Goal: Information Seeking & Learning: Learn about a topic

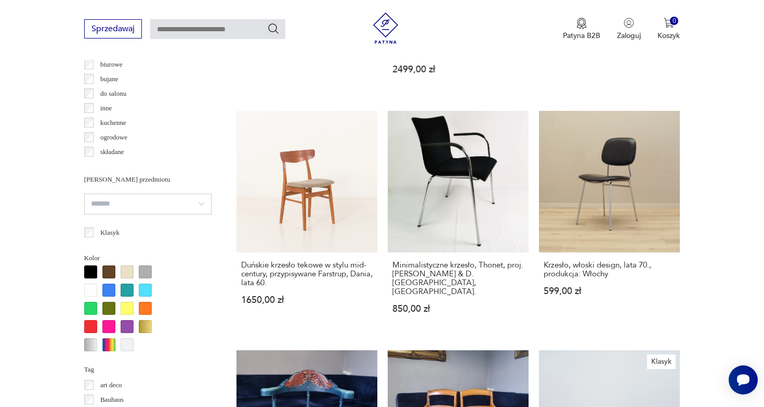
scroll to position [836, 0]
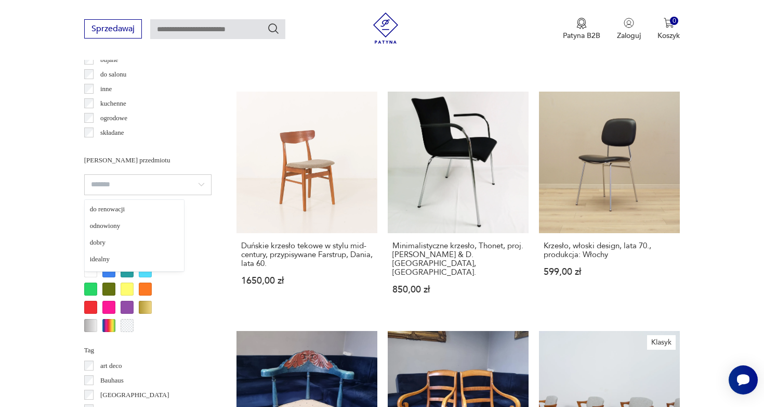
click at [151, 184] on input "search" at bounding box center [147, 184] width 127 height 21
click at [170, 183] on input "search" at bounding box center [147, 184] width 127 height 21
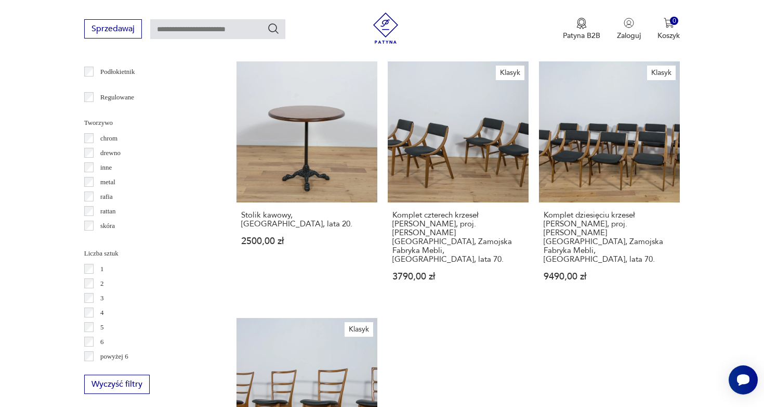
scroll to position [0, 0]
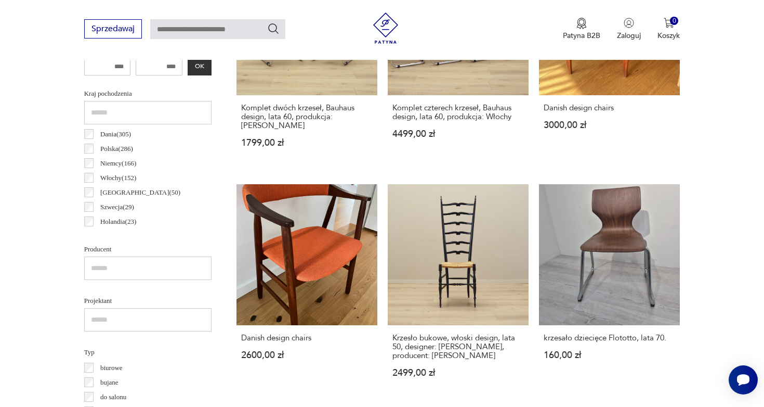
scroll to position [277, 0]
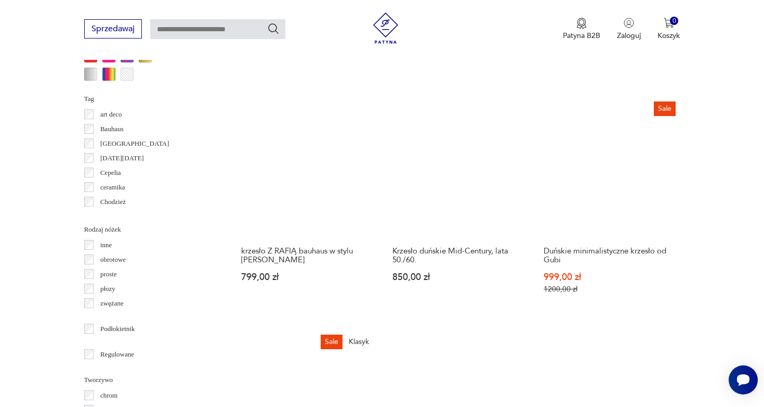
scroll to position [835, 0]
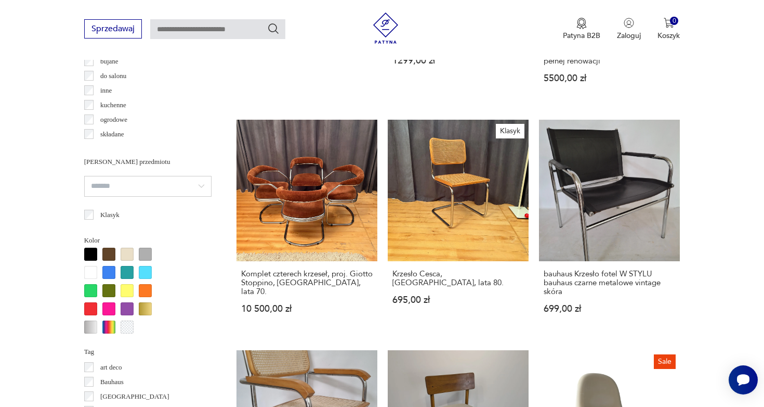
click at [108, 255] on div at bounding box center [108, 254] width 13 height 13
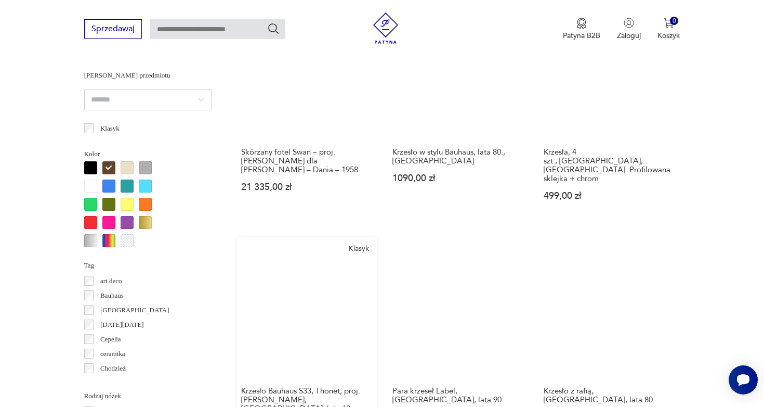
scroll to position [922, 0]
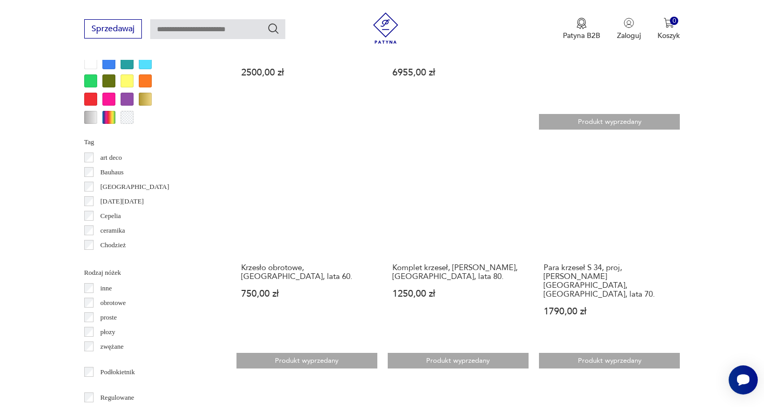
scroll to position [1072, 0]
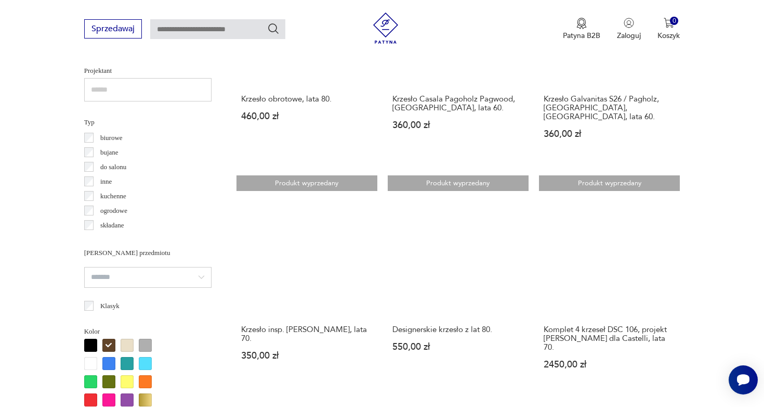
scroll to position [769, 0]
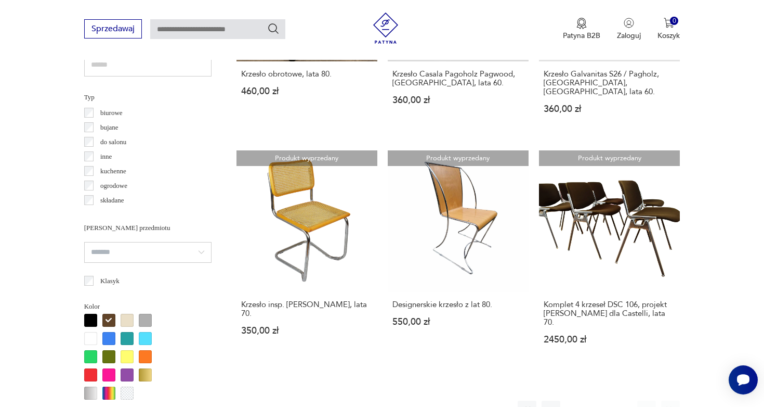
click at [573, 400] on button "1" at bounding box center [575, 409] width 19 height 19
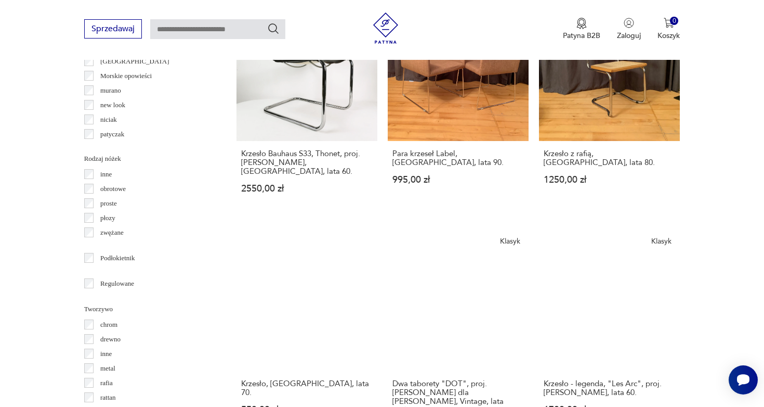
scroll to position [1238, 0]
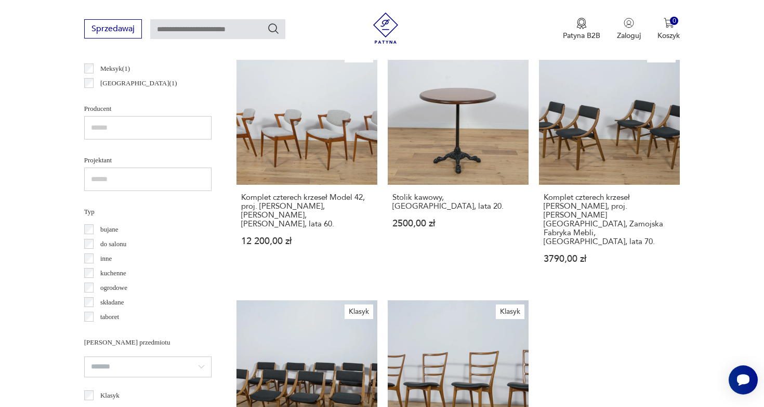
scroll to position [855, 0]
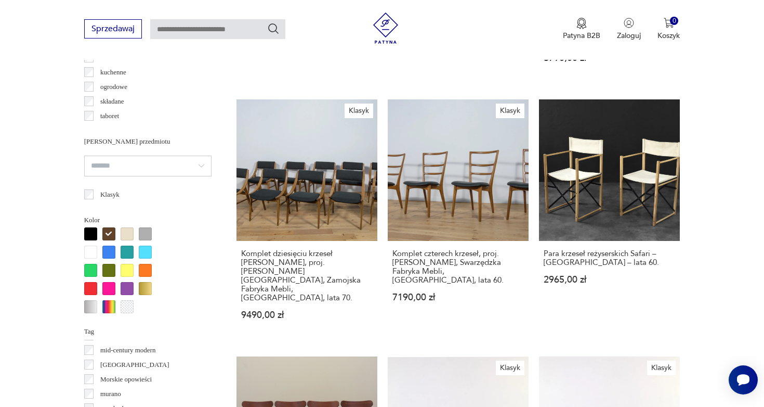
click at [129, 233] on div at bounding box center [127, 233] width 13 height 13
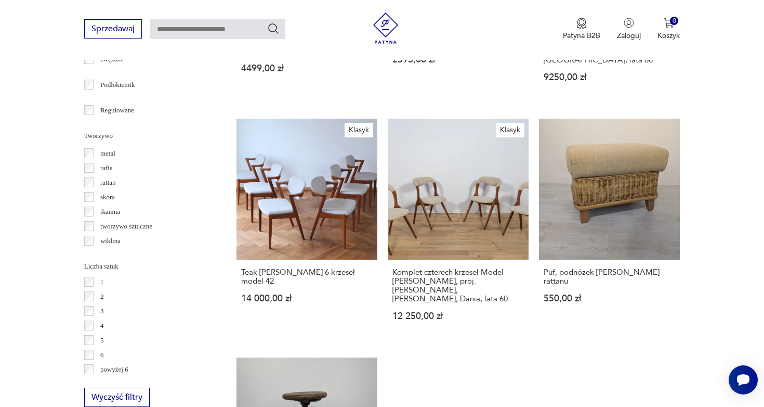
scroll to position [1334, 0]
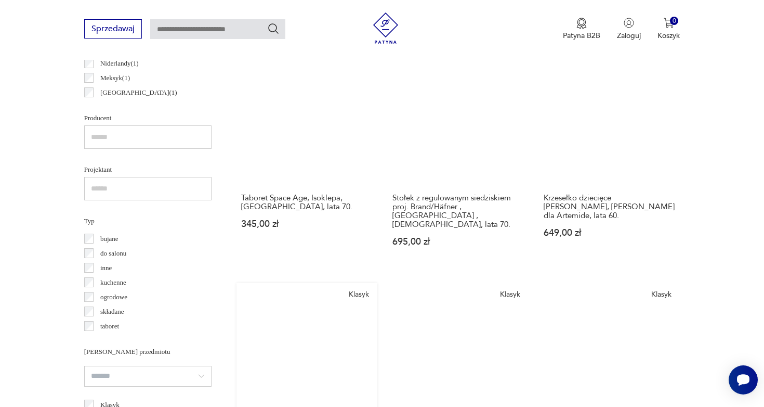
scroll to position [714, 0]
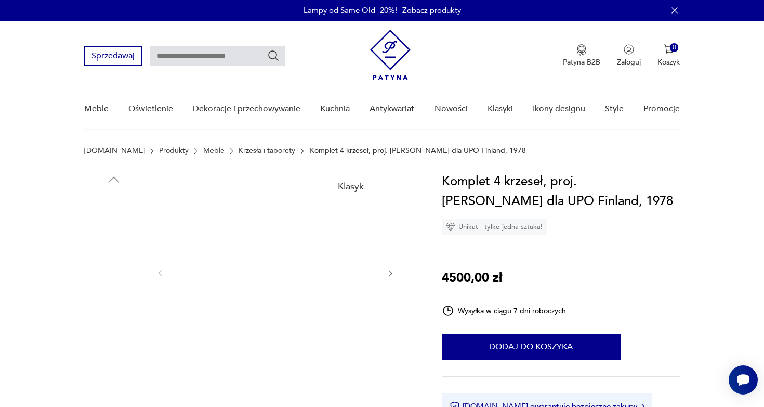
click at [99, 303] on img at bounding box center [113, 288] width 59 height 59
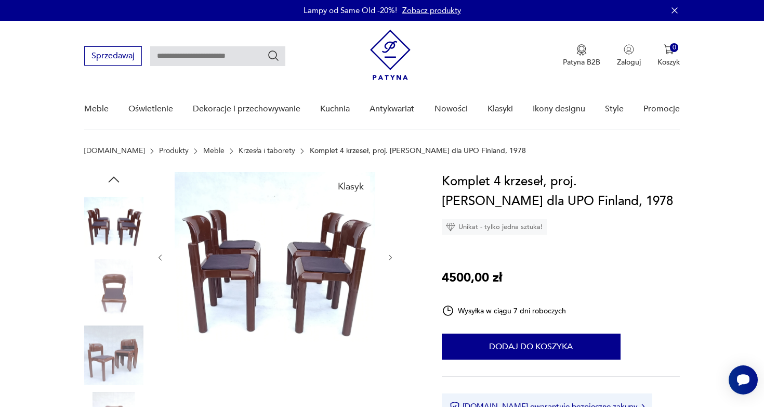
click at [107, 289] on img at bounding box center [113, 288] width 59 height 59
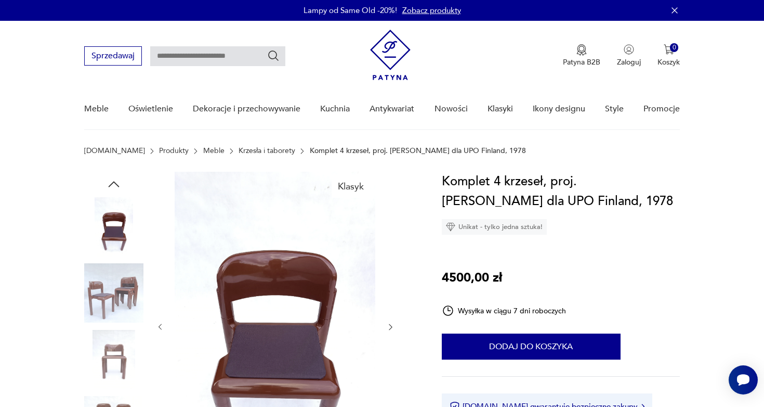
click at [108, 327] on div at bounding box center [113, 327] width 59 height 260
click at [112, 367] on img at bounding box center [113, 359] width 59 height 59
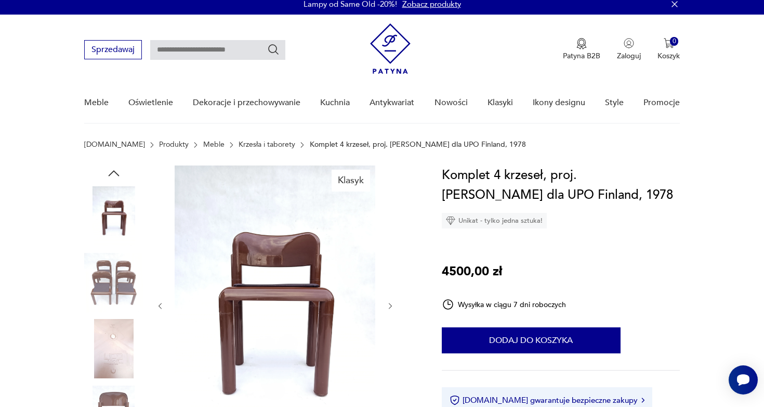
scroll to position [7, 0]
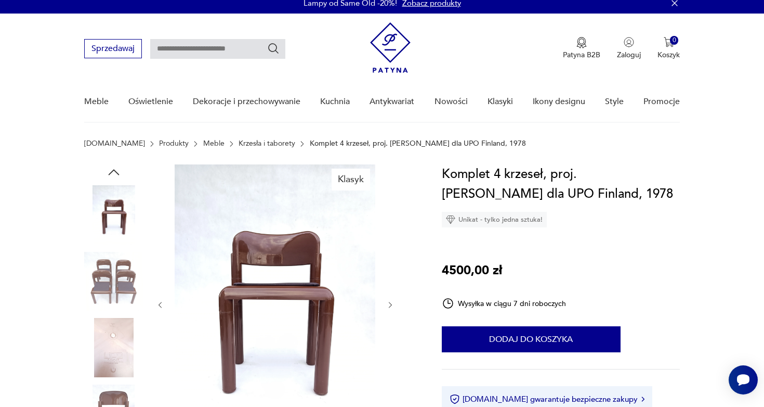
click at [119, 389] on img at bounding box center [113, 413] width 59 height 59
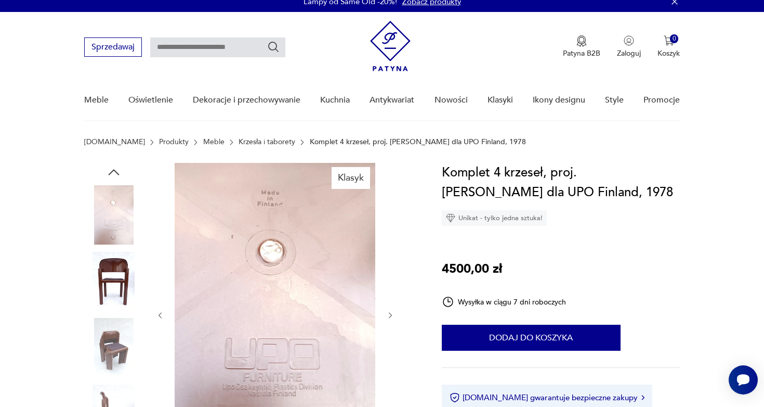
scroll to position [9, 0]
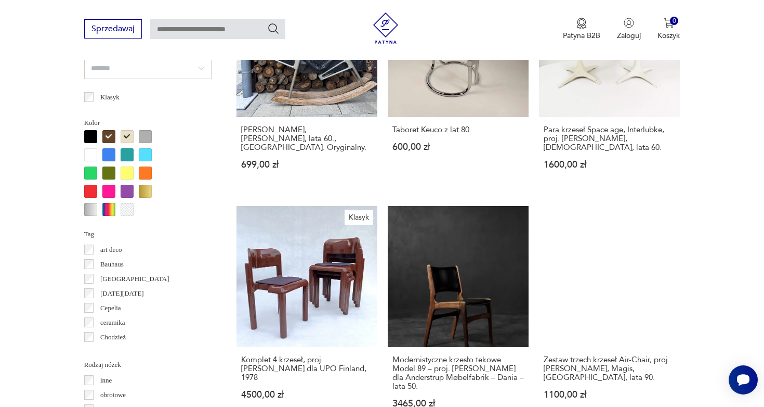
scroll to position [1045, 0]
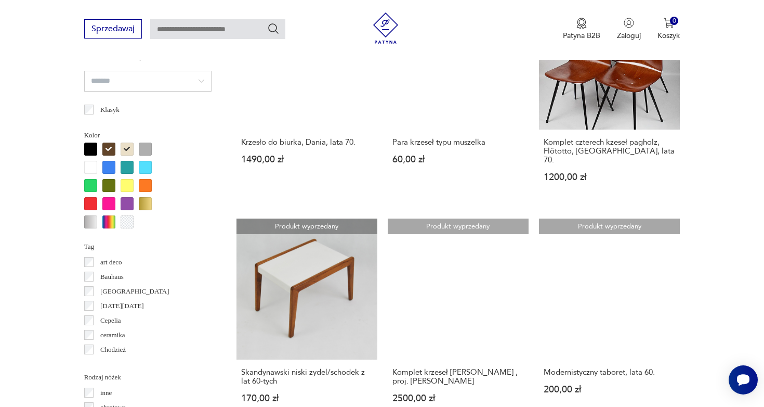
scroll to position [1055, 0]
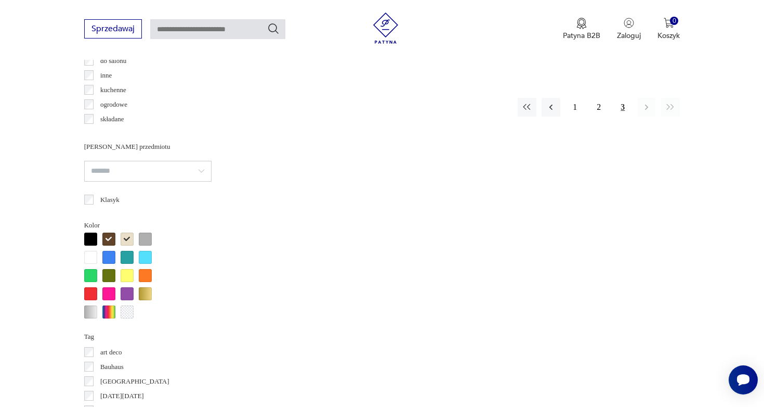
scroll to position [852, 0]
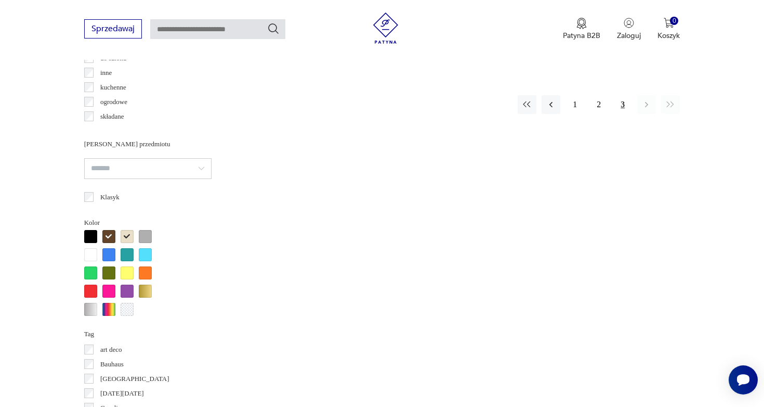
click at [146, 274] on div at bounding box center [145, 272] width 13 height 13
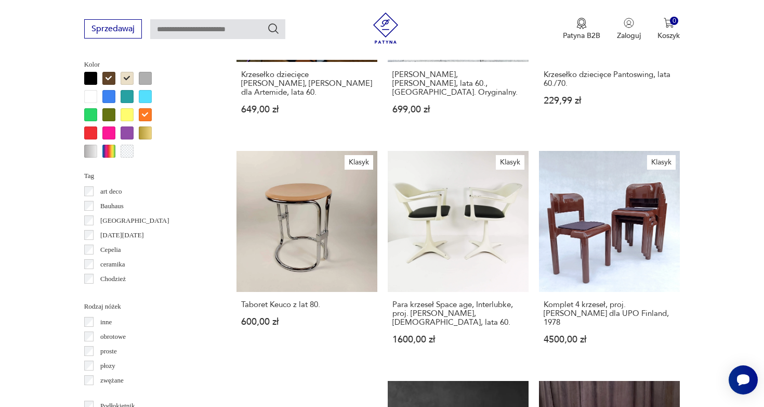
scroll to position [1018, 0]
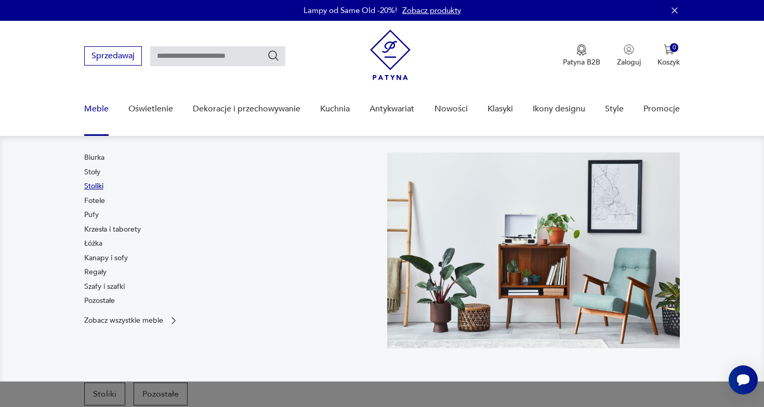
click at [95, 186] on link "Stoliki" at bounding box center [93, 186] width 19 height 10
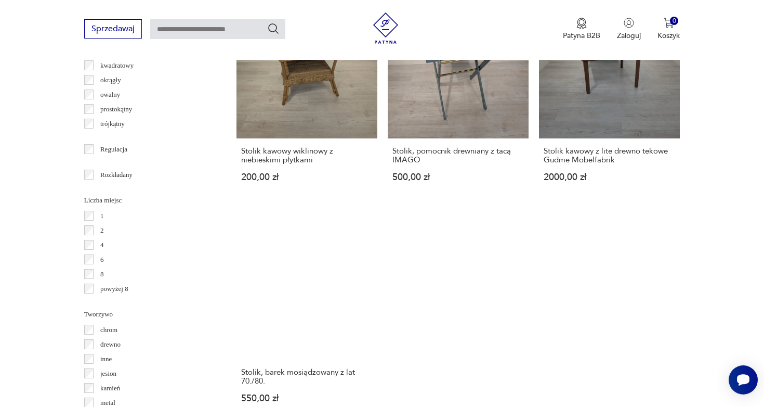
scroll to position [1465, 0]
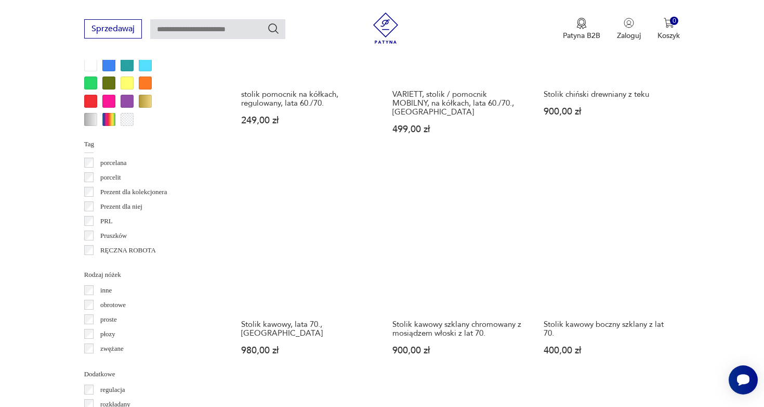
scroll to position [1033, 0]
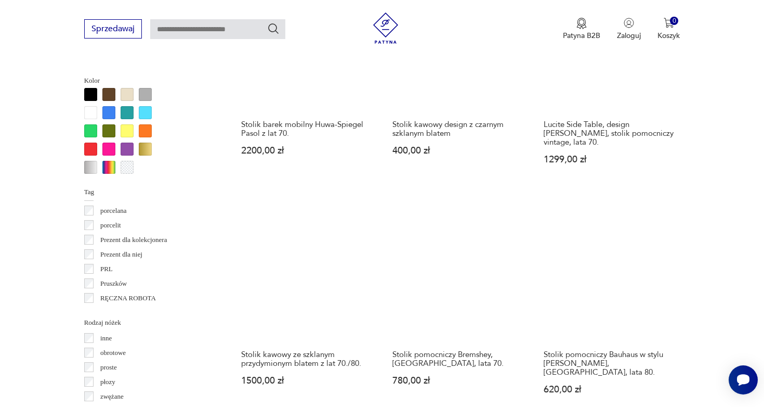
scroll to position [964, 0]
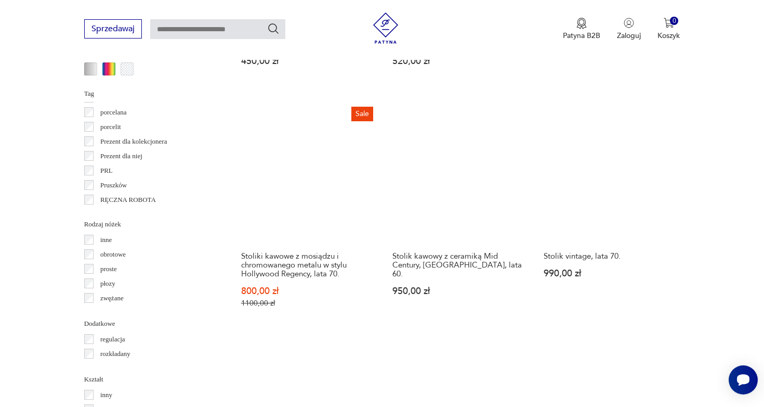
scroll to position [1051, 0]
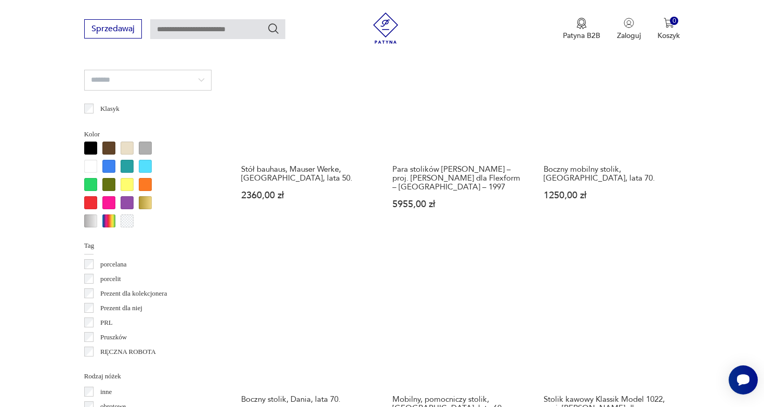
scroll to position [982, 0]
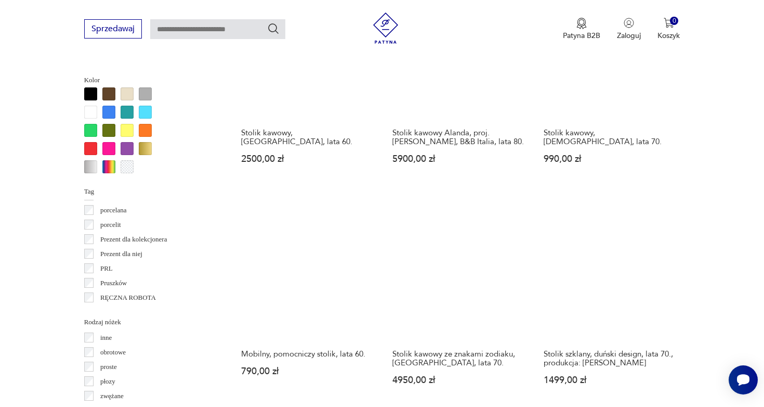
scroll to position [963, 0]
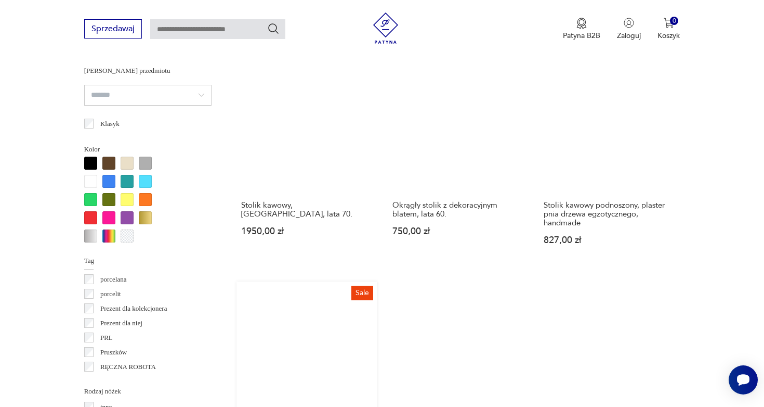
scroll to position [924, 0]
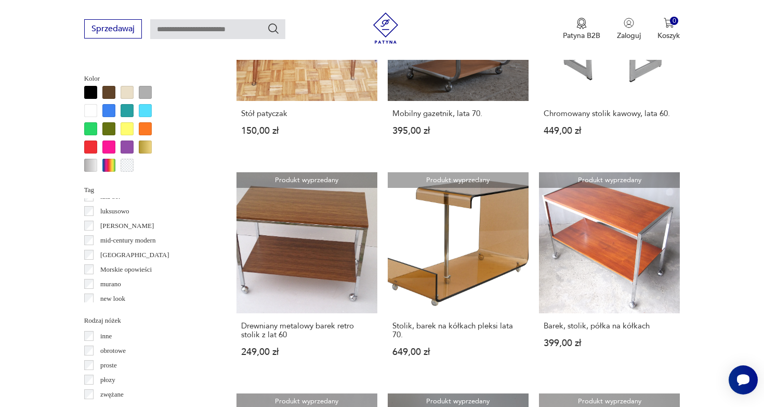
scroll to position [562, 0]
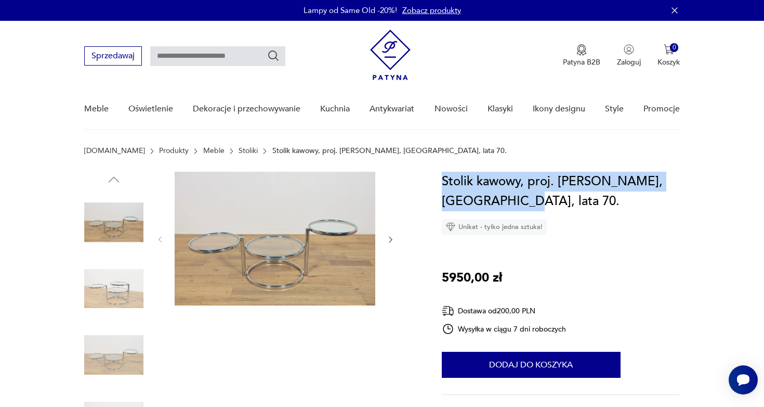
drag, startPoint x: 524, startPoint y: 197, endPoint x: 432, endPoint y: 178, distance: 93.4
copy h1 "Stolik kawowy, proj. [PERSON_NAME], [GEOGRAPHIC_DATA], lata 70."
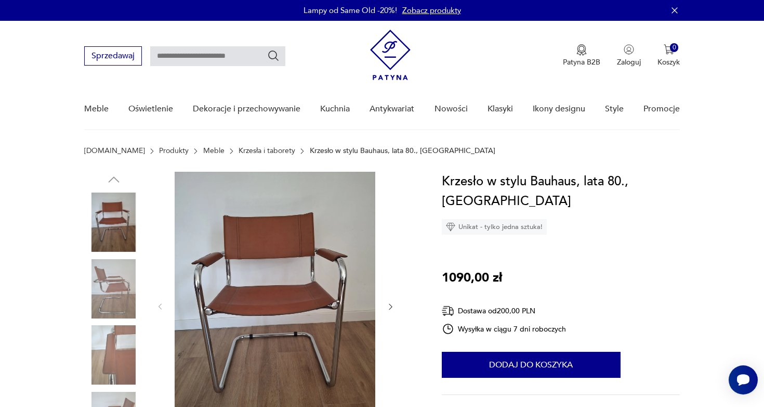
scroll to position [158, 0]
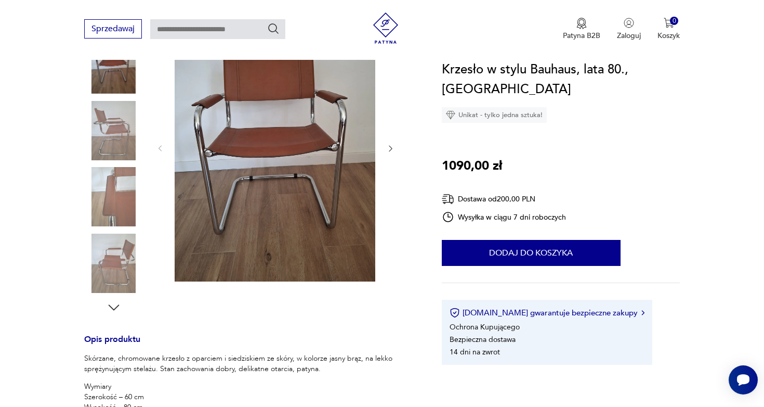
click at [120, 120] on img at bounding box center [113, 130] width 59 height 59
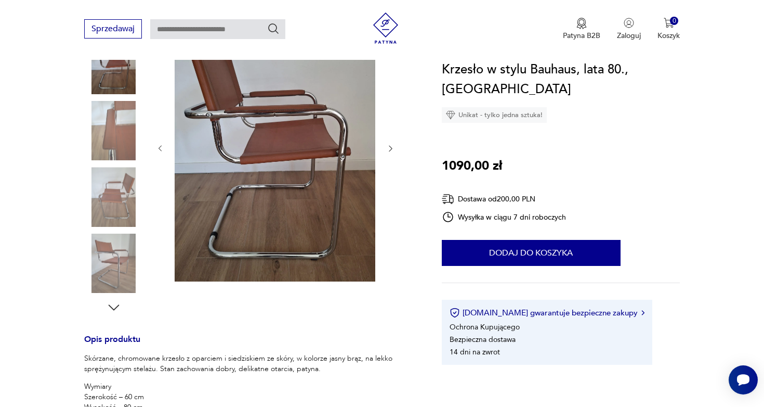
click at [109, 167] on img at bounding box center [113, 196] width 59 height 59
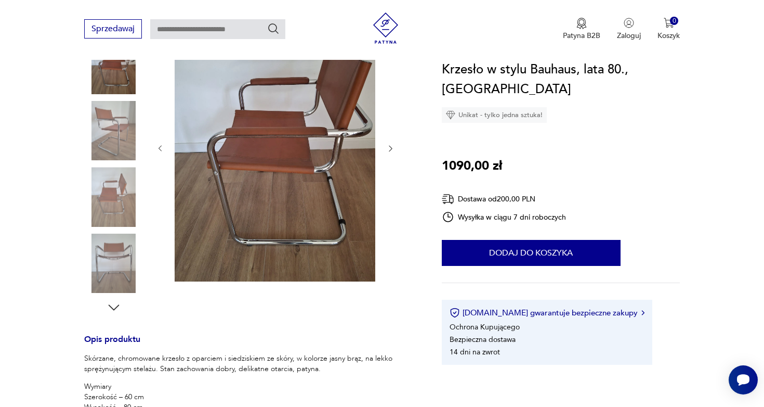
click at [103, 213] on img at bounding box center [113, 196] width 59 height 59
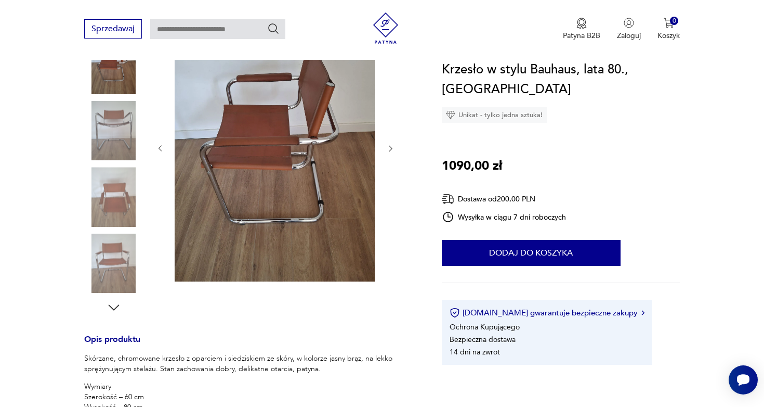
click at [102, 241] on img at bounding box center [113, 262] width 59 height 59
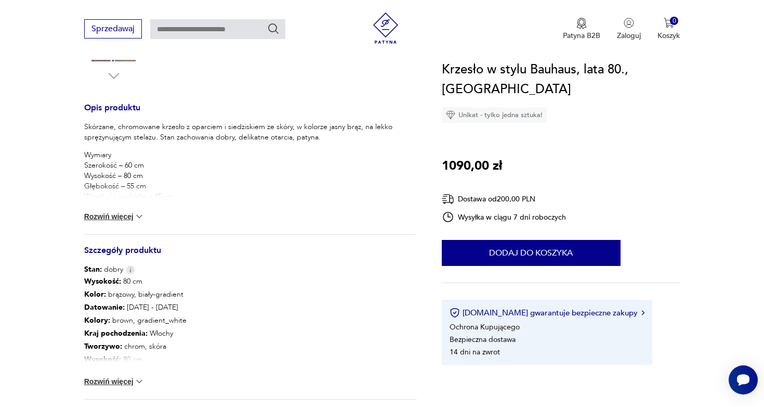
scroll to position [390, 0]
click at [118, 377] on button "Rozwiń więcej" at bounding box center [114, 380] width 60 height 10
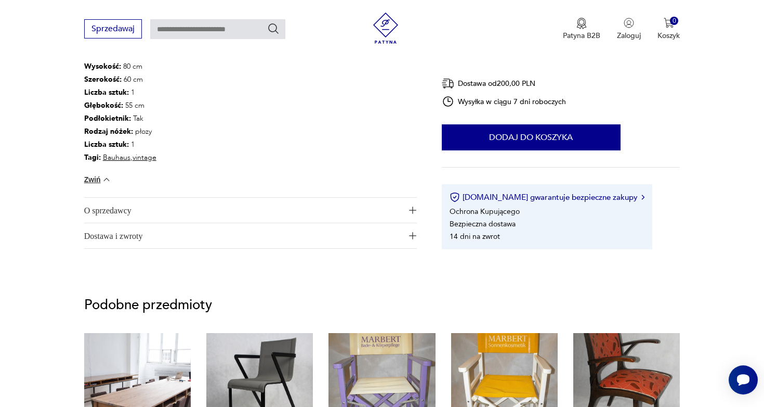
scroll to position [696, 0]
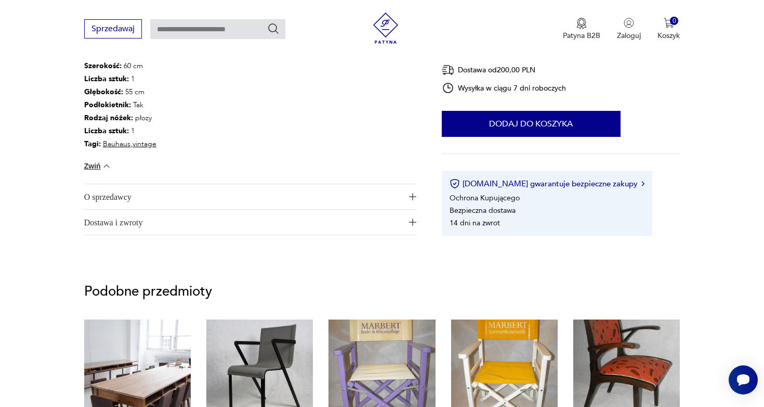
click at [157, 194] on span "O sprzedawcy" at bounding box center [243, 196] width 318 height 25
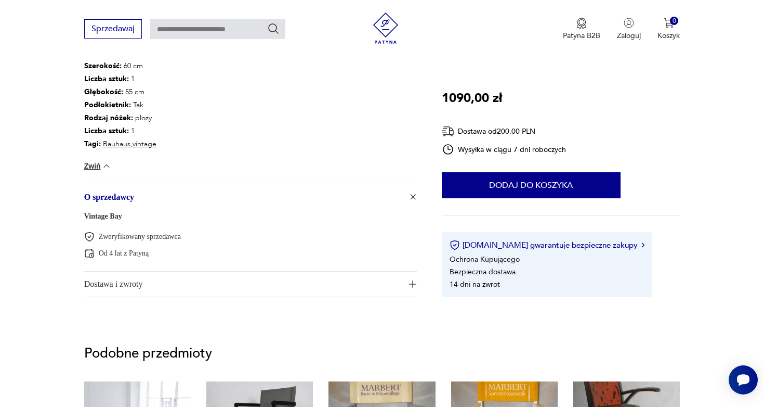
click at [157, 194] on span "O sprzedawcy" at bounding box center [243, 196] width 318 height 25
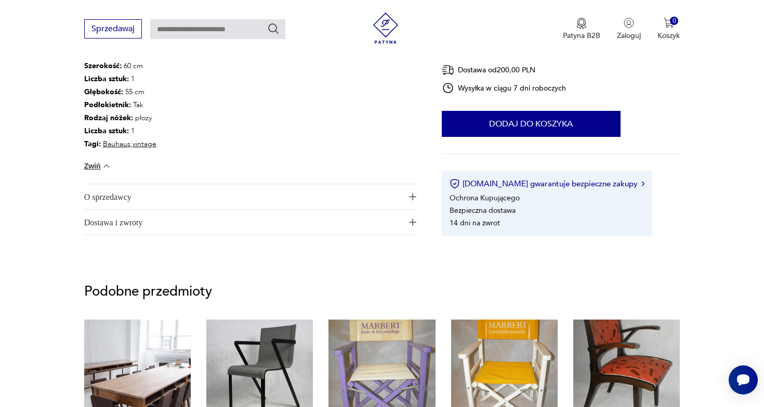
click at [151, 226] on span "Dostawa i zwroty" at bounding box center [243, 222] width 318 height 25
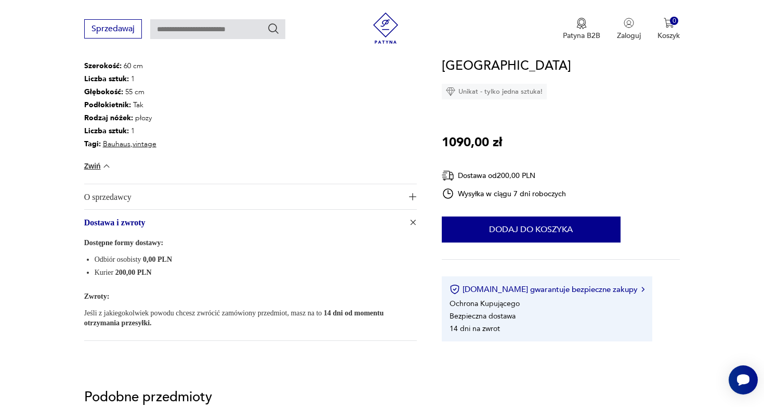
click at [151, 226] on span "Dostawa i zwroty" at bounding box center [243, 222] width 318 height 25
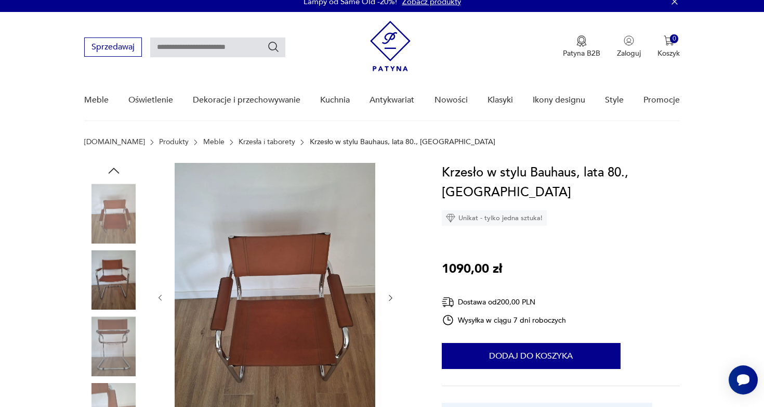
scroll to position [89, 0]
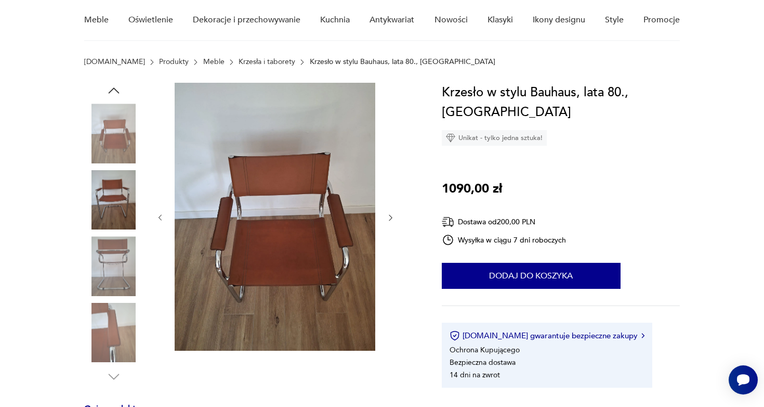
click at [126, 135] on img at bounding box center [113, 132] width 59 height 59
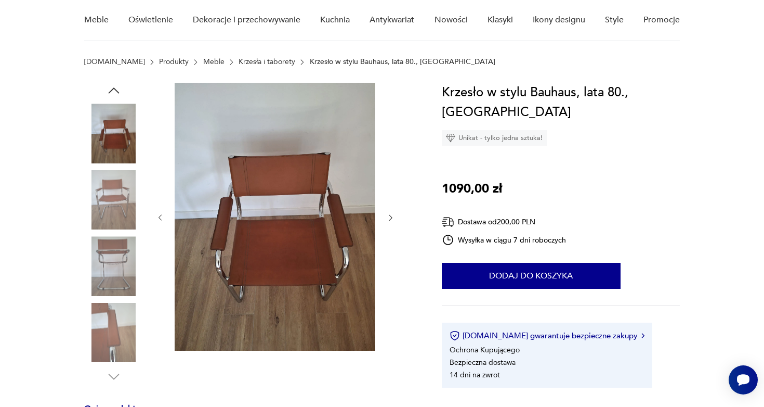
click at [229, 168] on img at bounding box center [275, 217] width 201 height 268
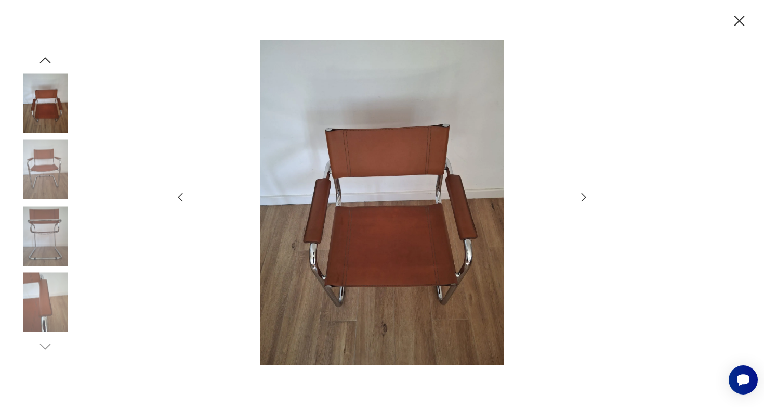
click at [579, 196] on icon "button" at bounding box center [584, 197] width 12 height 12
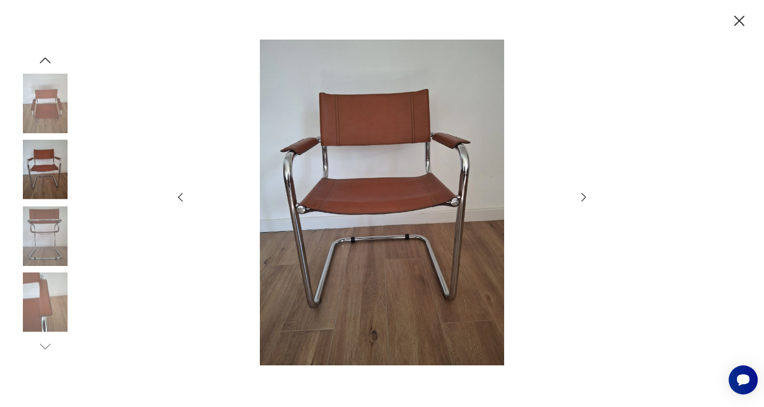
click at [579, 196] on icon "button" at bounding box center [584, 197] width 12 height 12
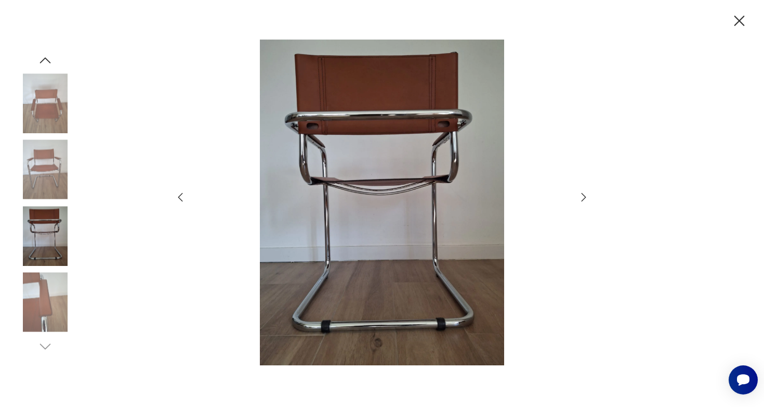
click at [579, 196] on icon "button" at bounding box center [584, 197] width 12 height 12
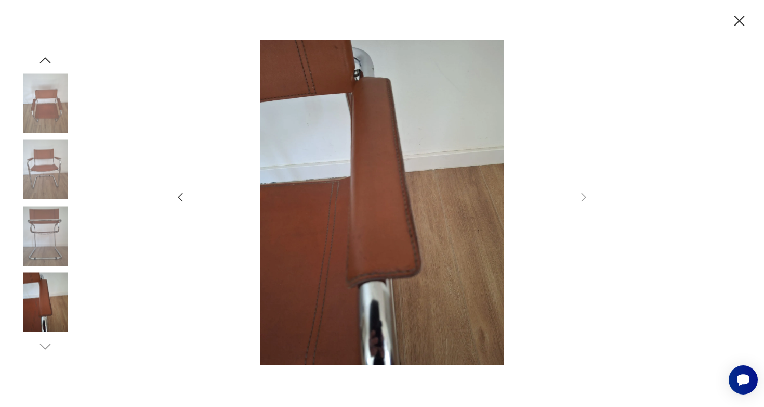
click at [46, 244] on img at bounding box center [45, 235] width 59 height 59
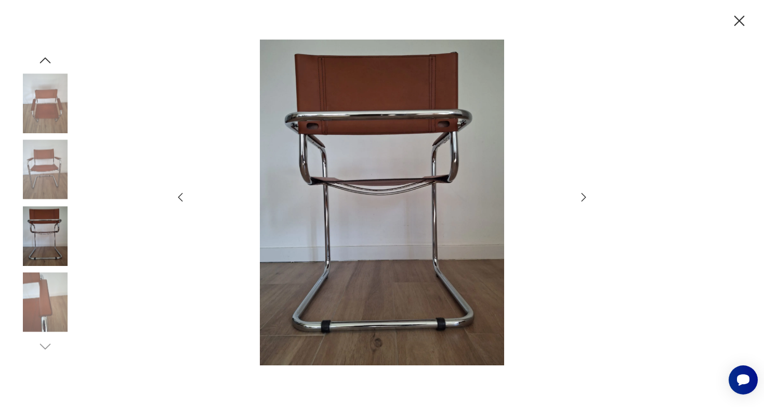
click at [43, 191] on img at bounding box center [45, 169] width 59 height 59
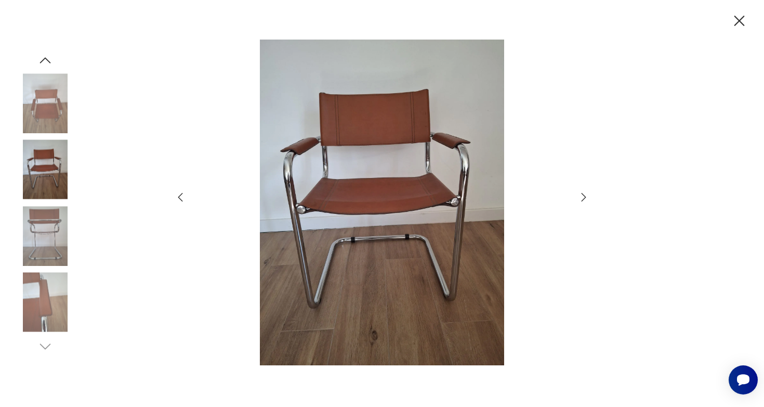
click at [36, 151] on img at bounding box center [45, 169] width 59 height 59
click at [742, 22] on icon "button" at bounding box center [740, 21] width 10 height 10
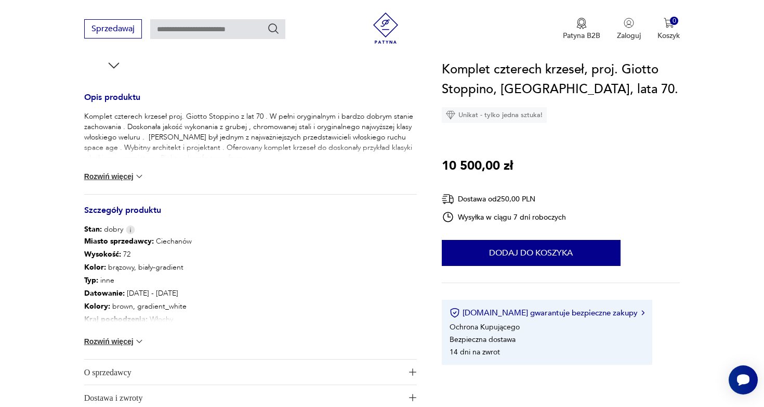
scroll to position [401, 0]
click at [121, 342] on button "Rozwiń więcej" at bounding box center [114, 340] width 60 height 10
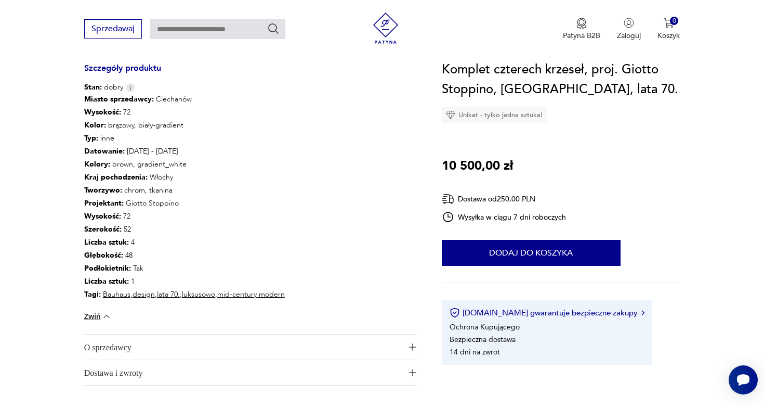
scroll to position [575, 0]
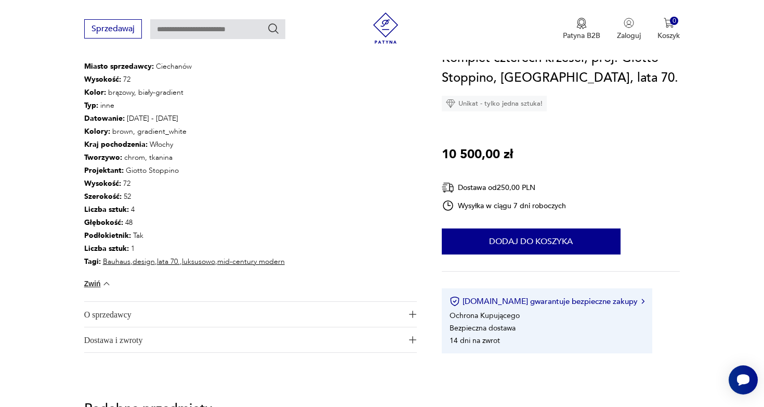
click at [129, 318] on span "O sprzedawcy" at bounding box center [243, 314] width 318 height 25
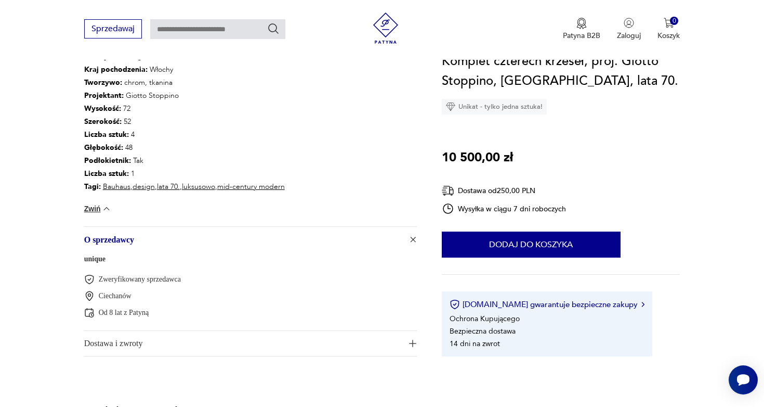
scroll to position [658, 0]
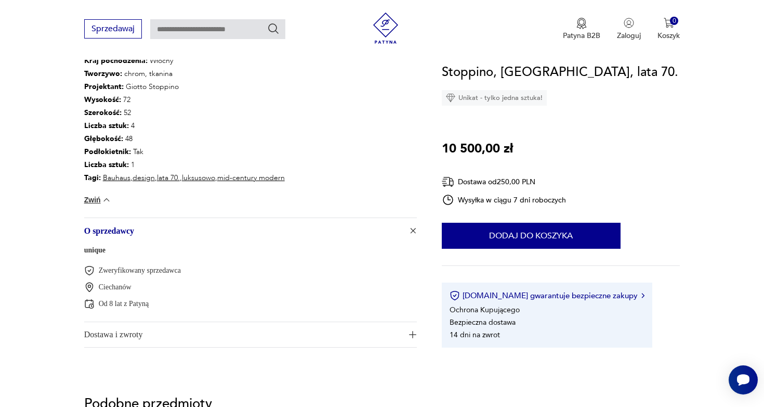
click at [196, 339] on span "Dostawa i zwroty" at bounding box center [243, 334] width 318 height 25
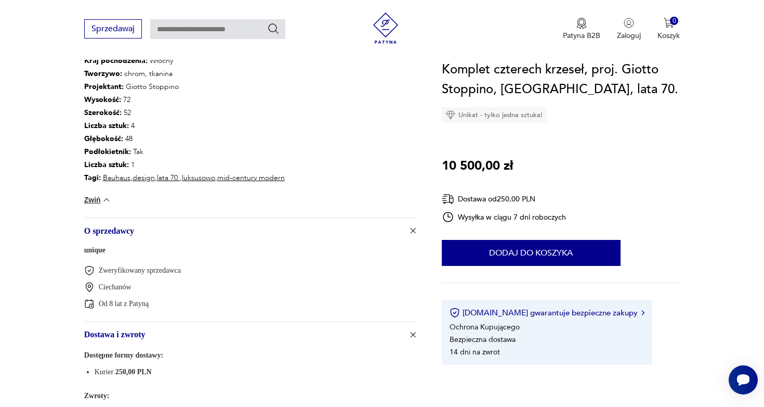
click at [196, 339] on span "Dostawa i zwroty" at bounding box center [243, 334] width 318 height 25
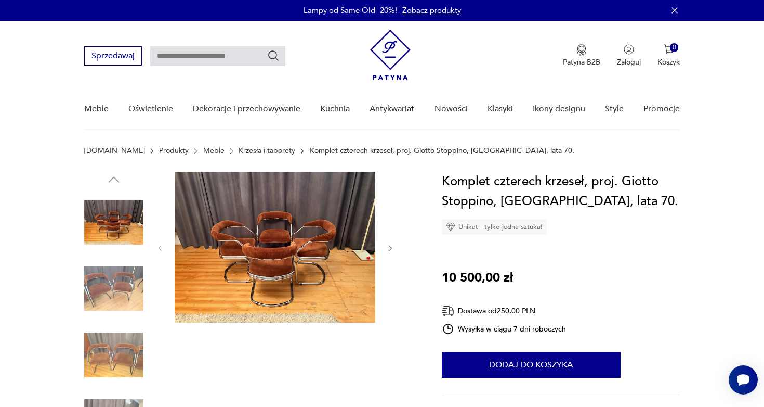
scroll to position [0, 0]
click at [114, 282] on img at bounding box center [113, 288] width 59 height 59
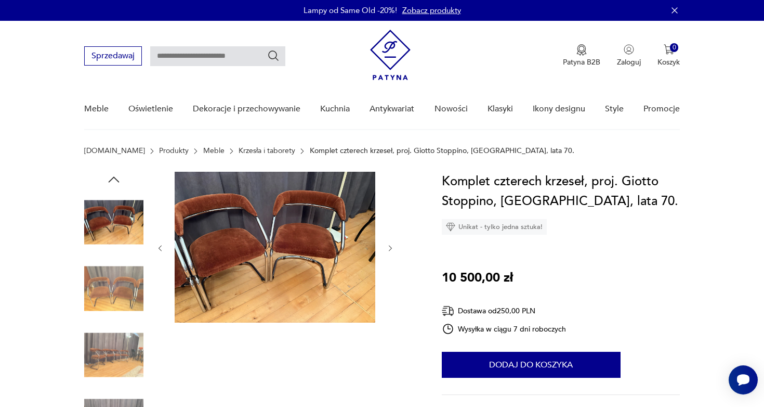
click at [109, 313] on img at bounding box center [113, 288] width 59 height 59
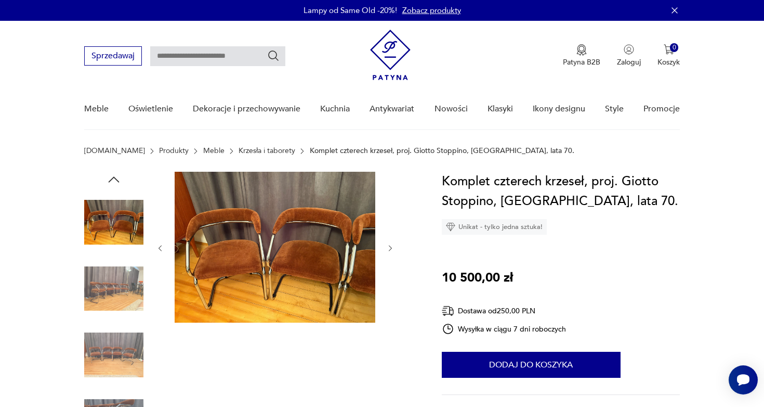
click at [106, 357] on img at bounding box center [113, 354] width 59 height 59
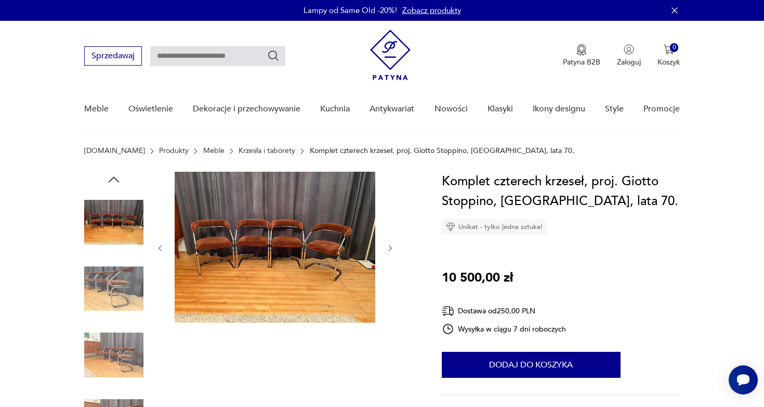
click at [107, 376] on img at bounding box center [113, 354] width 59 height 59
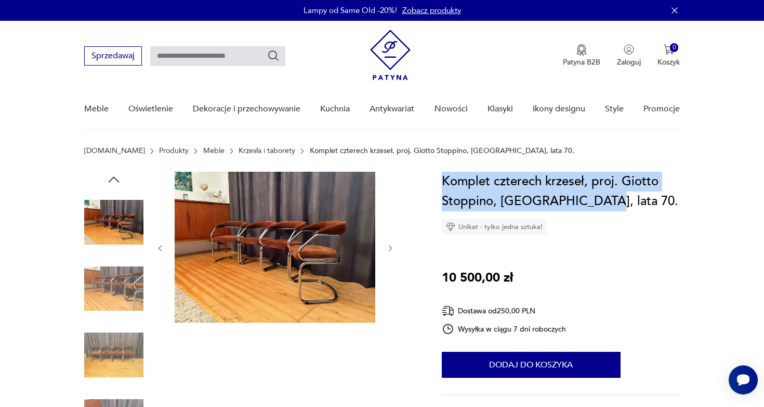
drag, startPoint x: 623, startPoint y: 198, endPoint x: 434, endPoint y: 182, distance: 189.9
copy h1 "Komplet czterech krzeseł, proj. Giotto Stoppino, [GEOGRAPHIC_DATA], lata 70."
